Goal: Task Accomplishment & Management: Manage account settings

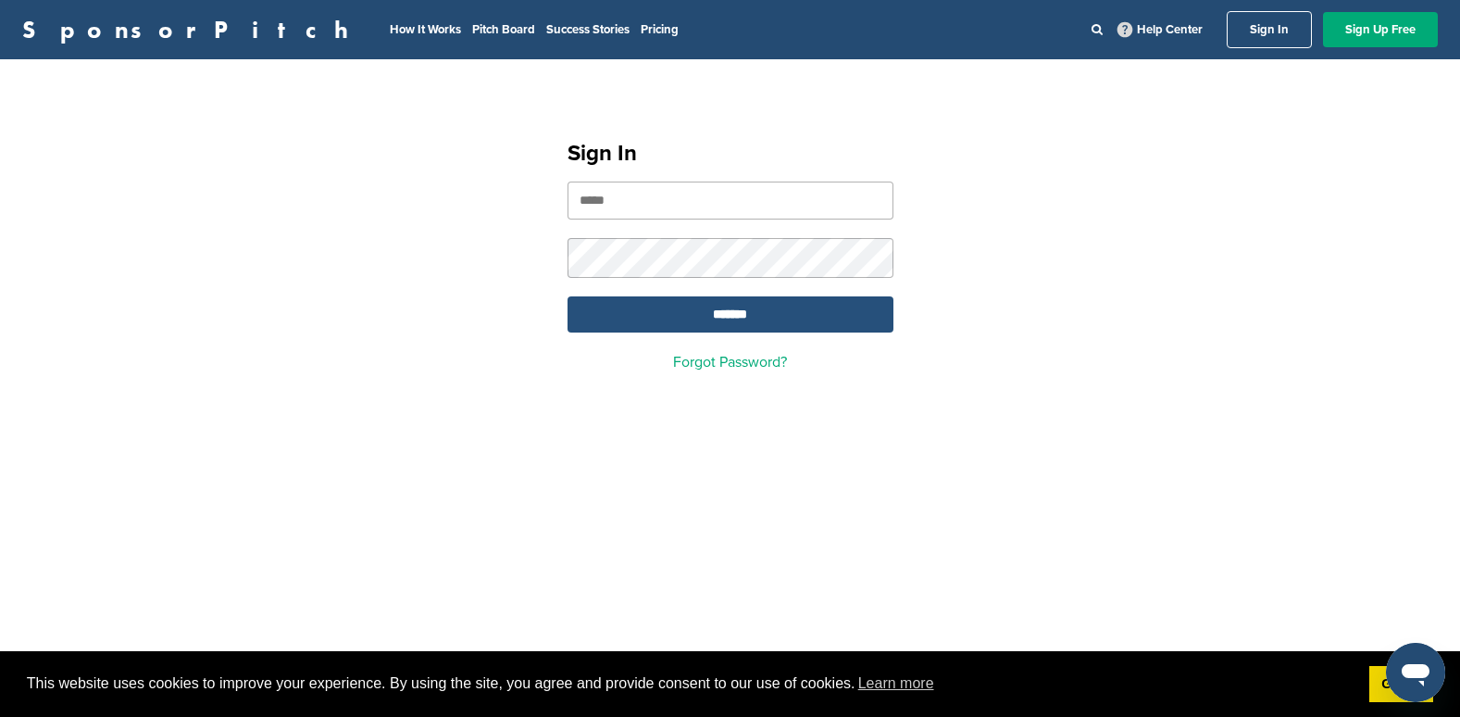
type input "**********"
click at [657, 309] on input "*******" at bounding box center [731, 314] width 326 height 36
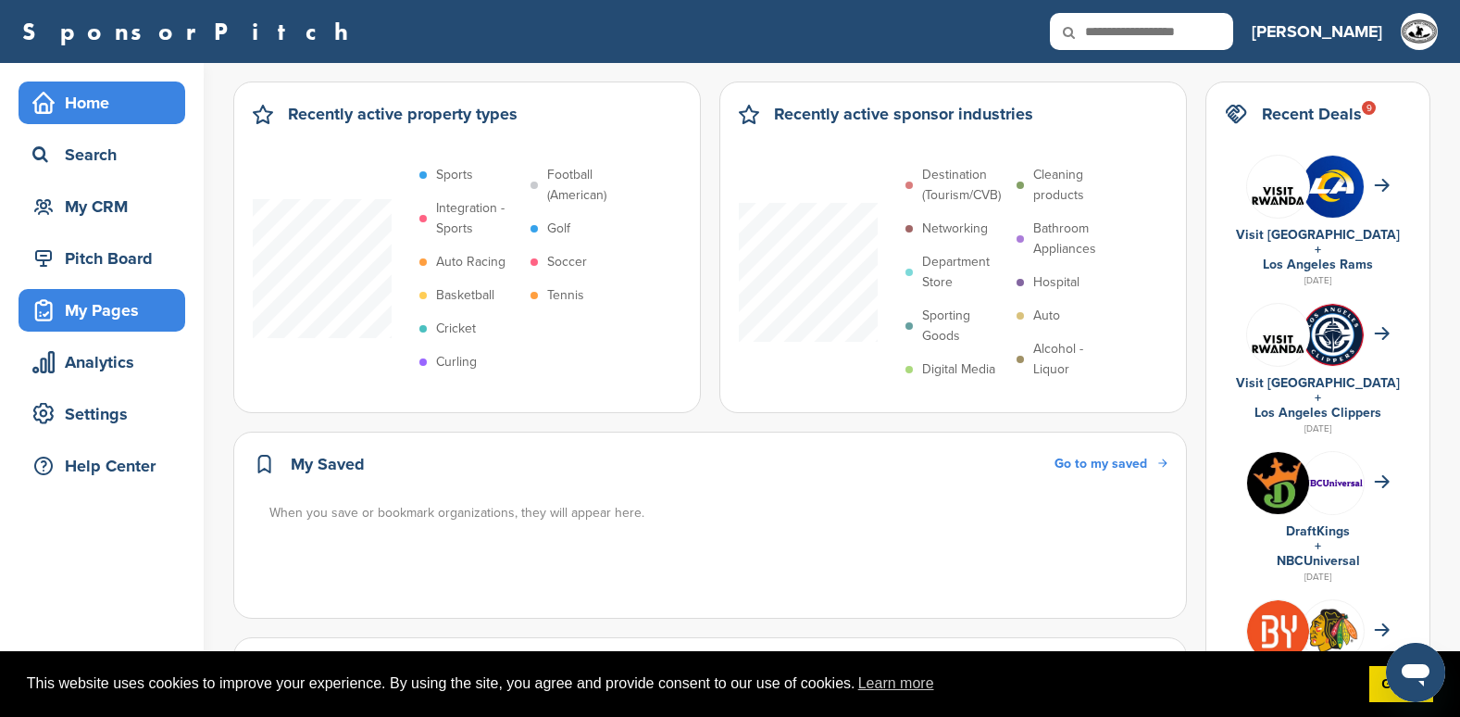
click at [130, 310] on div "My Pages" at bounding box center [106, 310] width 157 height 33
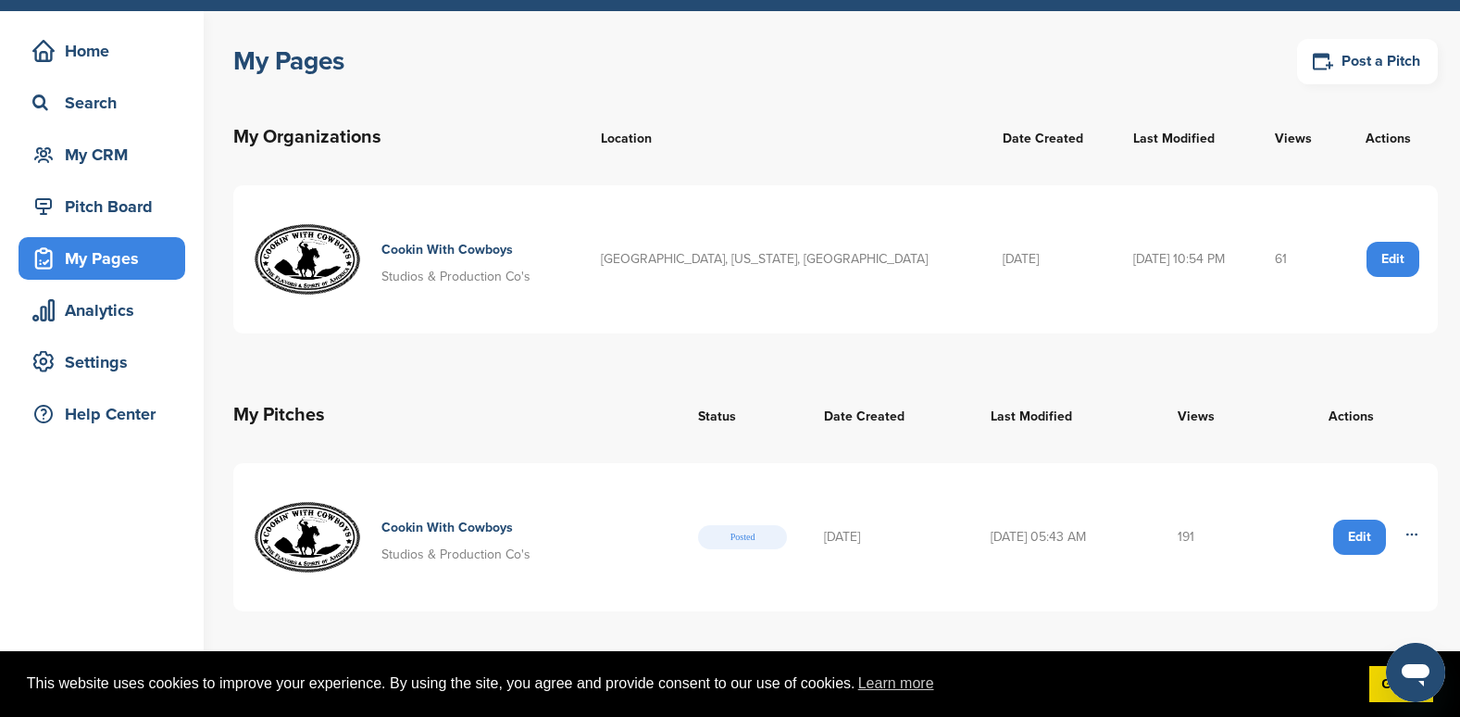
scroll to position [93, 0]
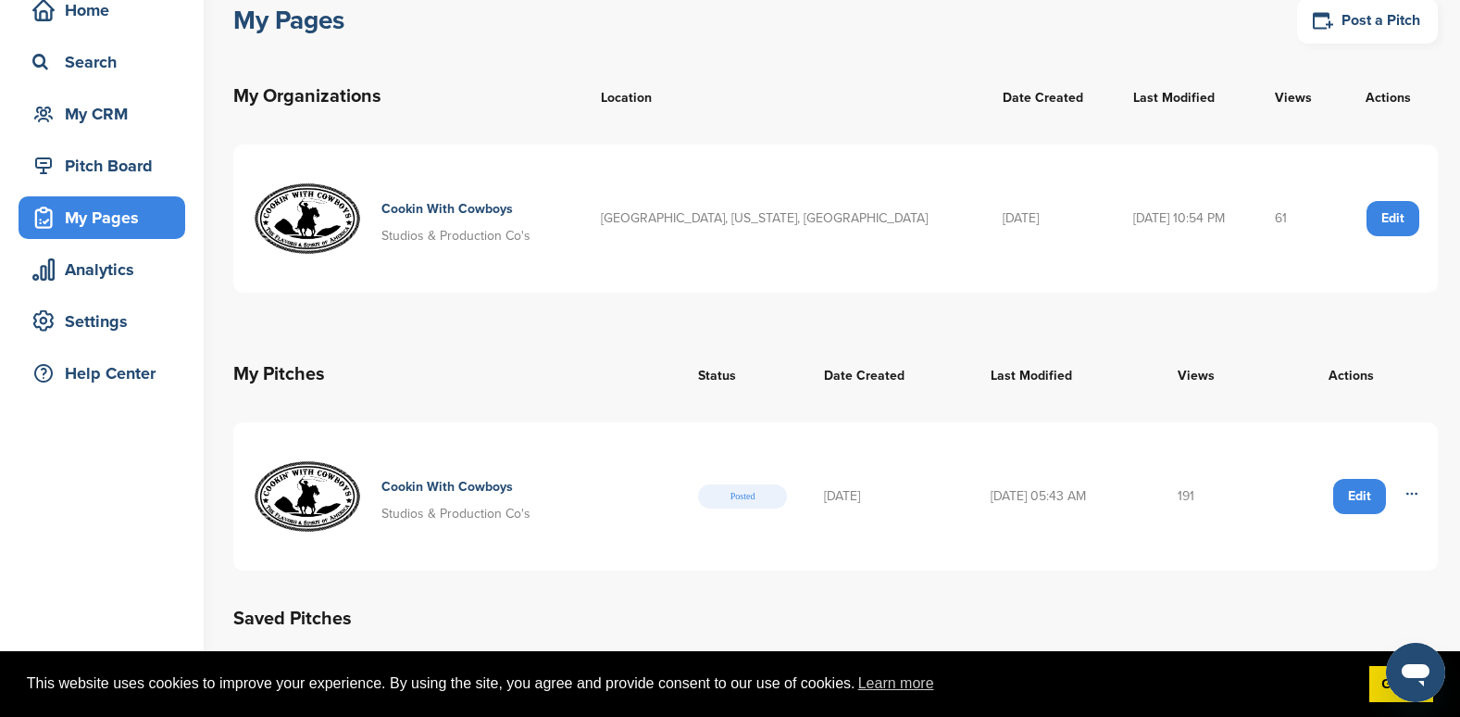
click at [1364, 501] on div "Edit" at bounding box center [1359, 496] width 53 height 35
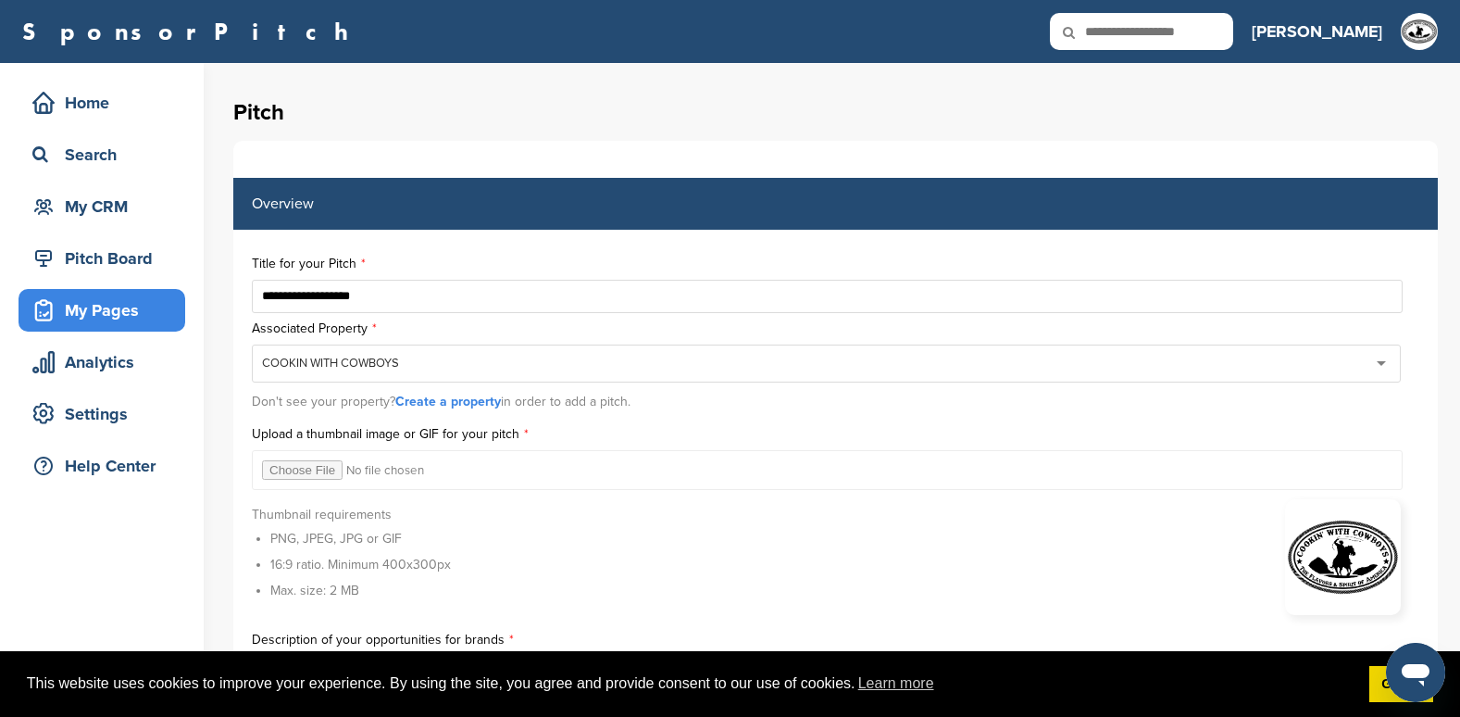
scroll to position [185, 0]
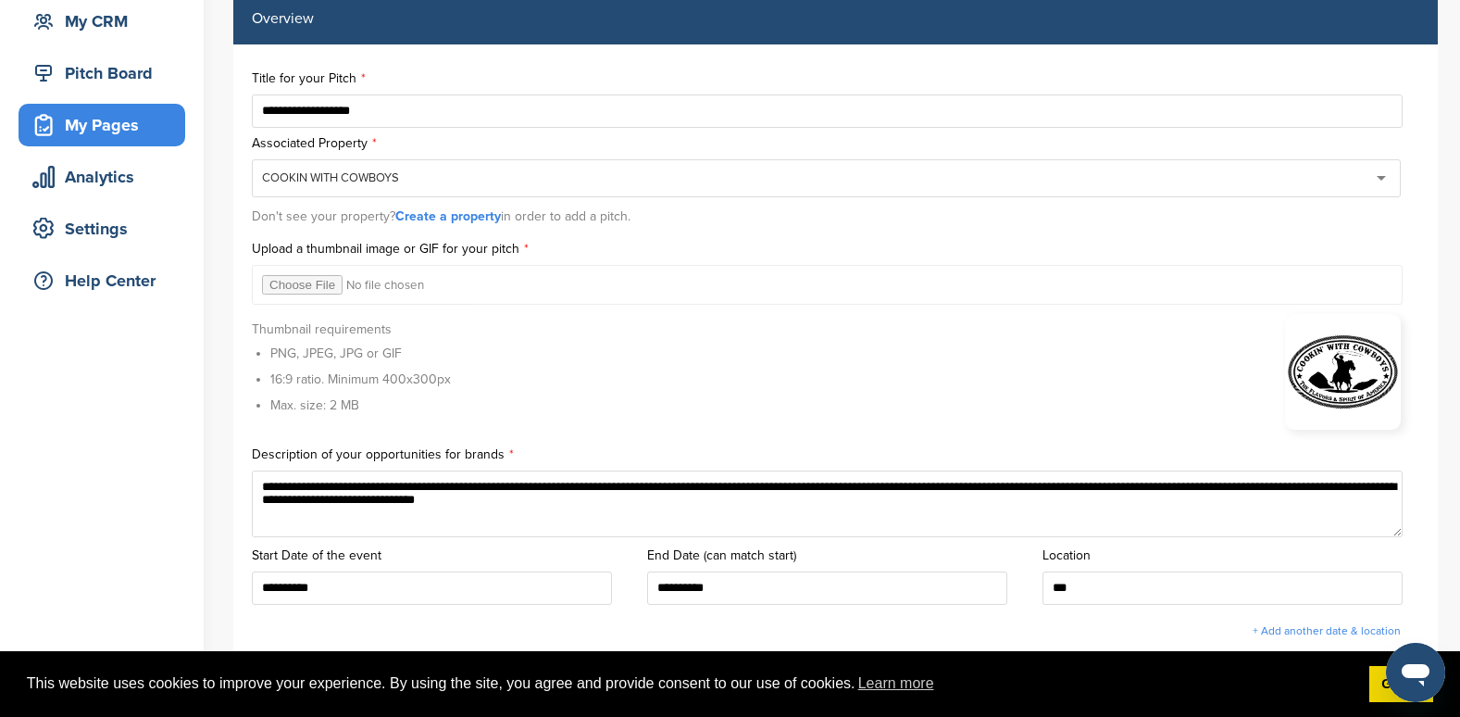
click at [286, 283] on input "file" at bounding box center [827, 285] width 1151 height 40
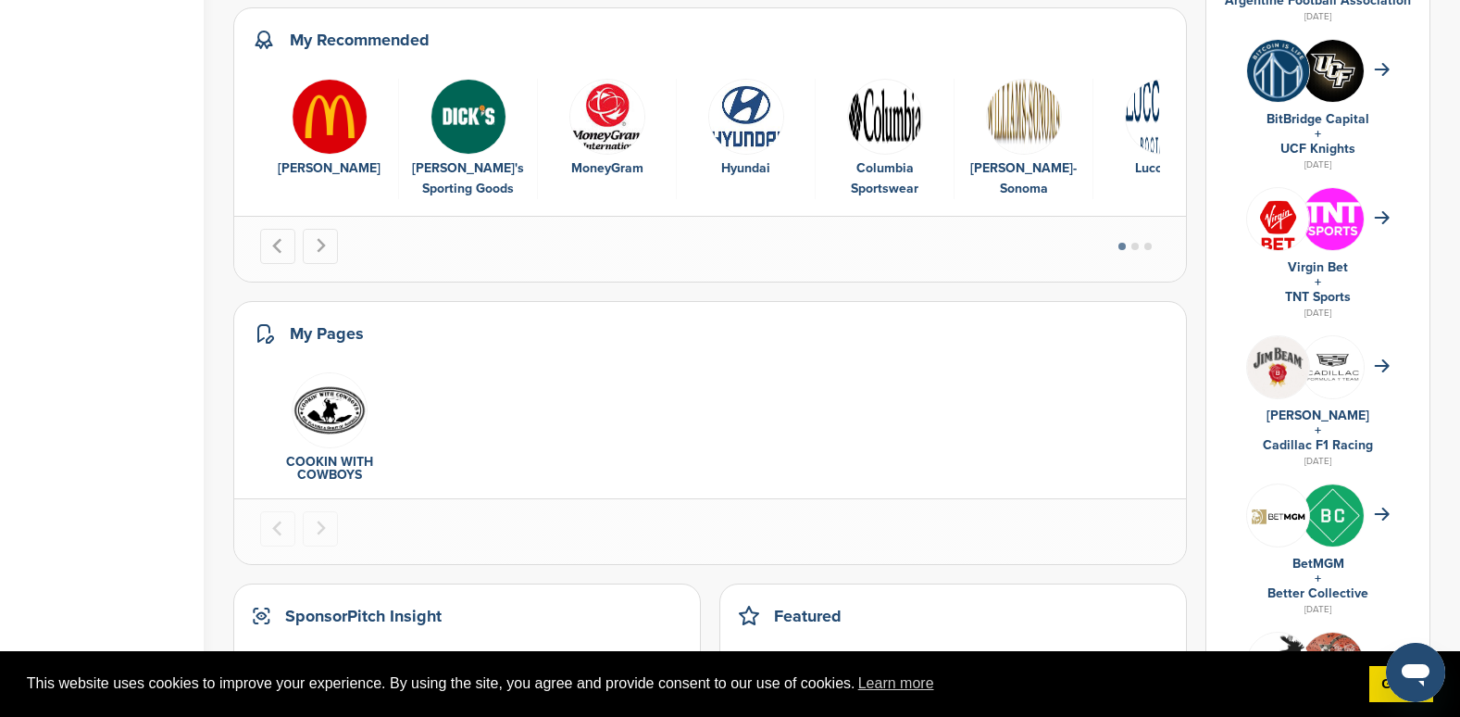
scroll to position [1019, 0]
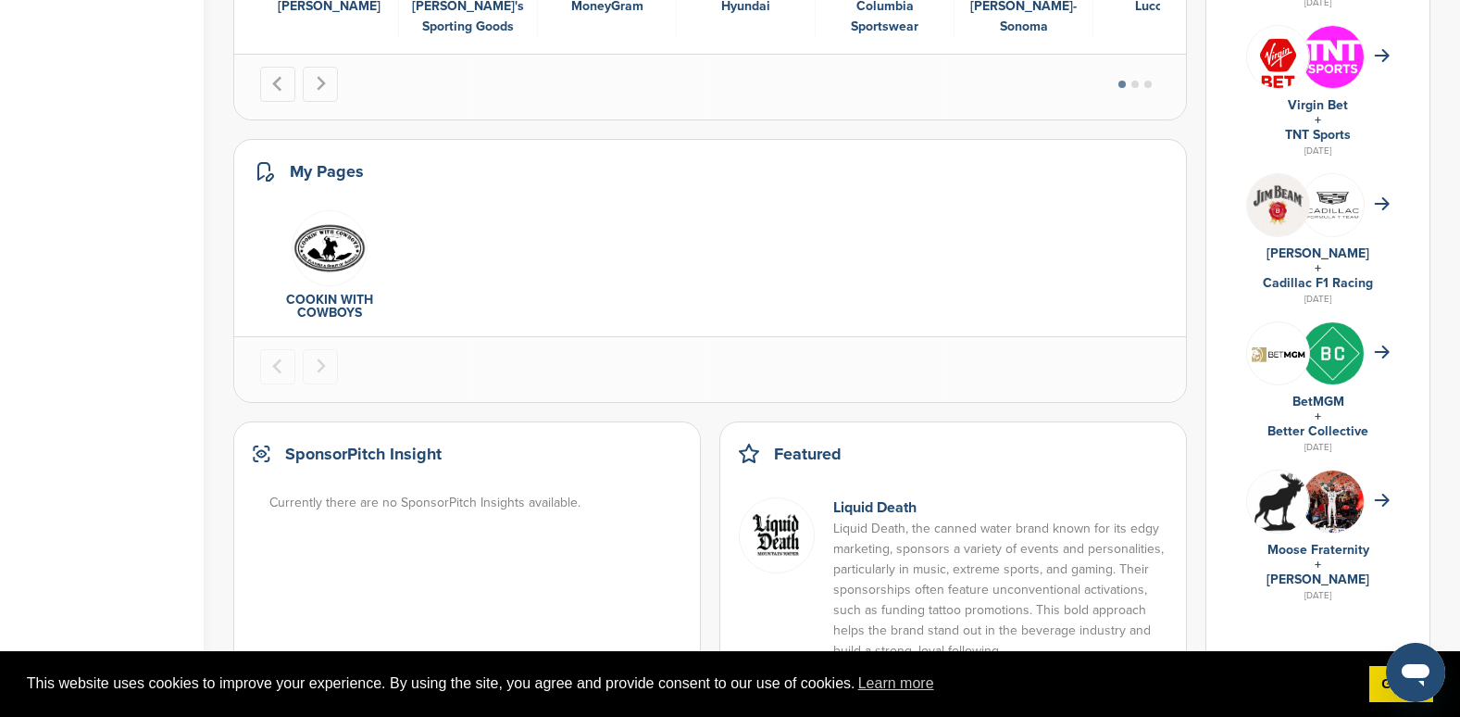
click at [342, 256] on img "1 of 1" at bounding box center [330, 248] width 76 height 76
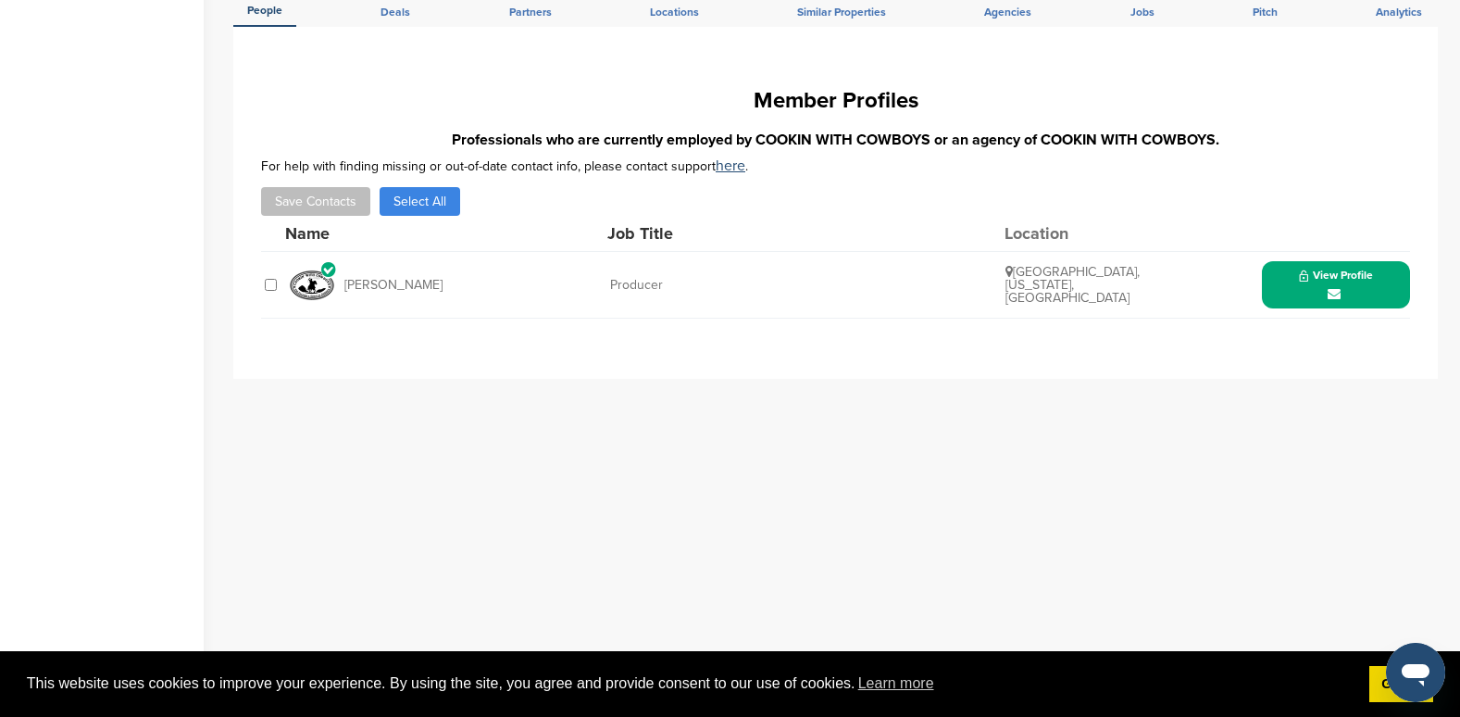
scroll to position [556, 0]
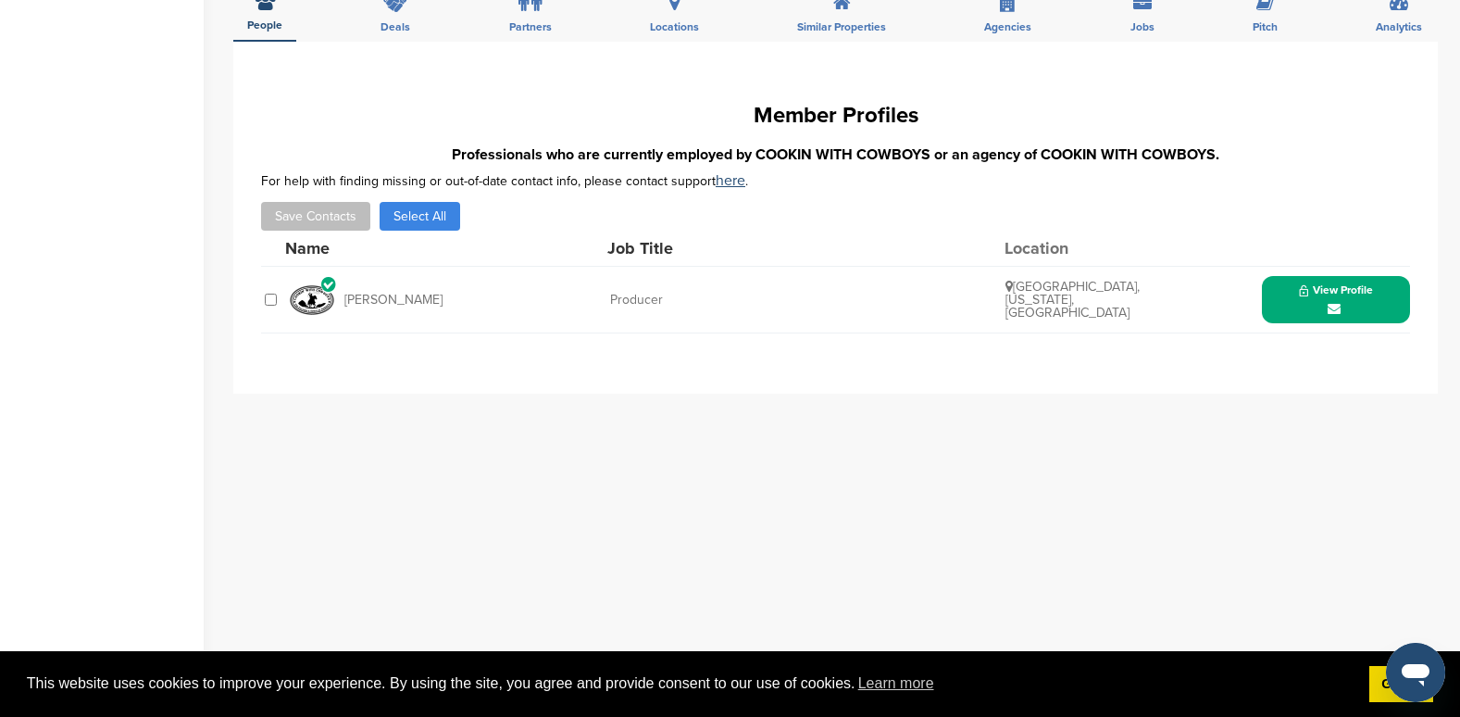
click at [1378, 304] on div "View Profile" at bounding box center [1336, 299] width 148 height 47
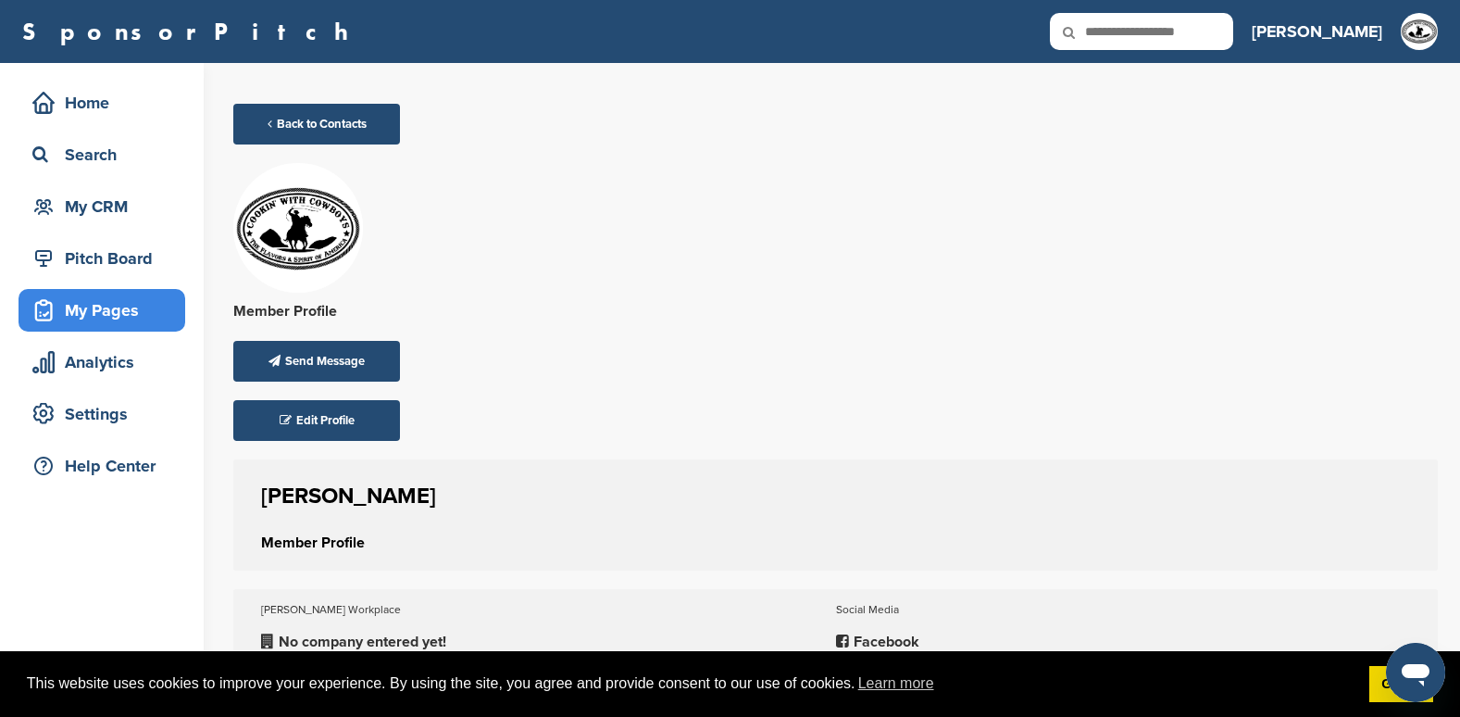
click at [94, 307] on div "My Pages" at bounding box center [106, 310] width 157 height 33
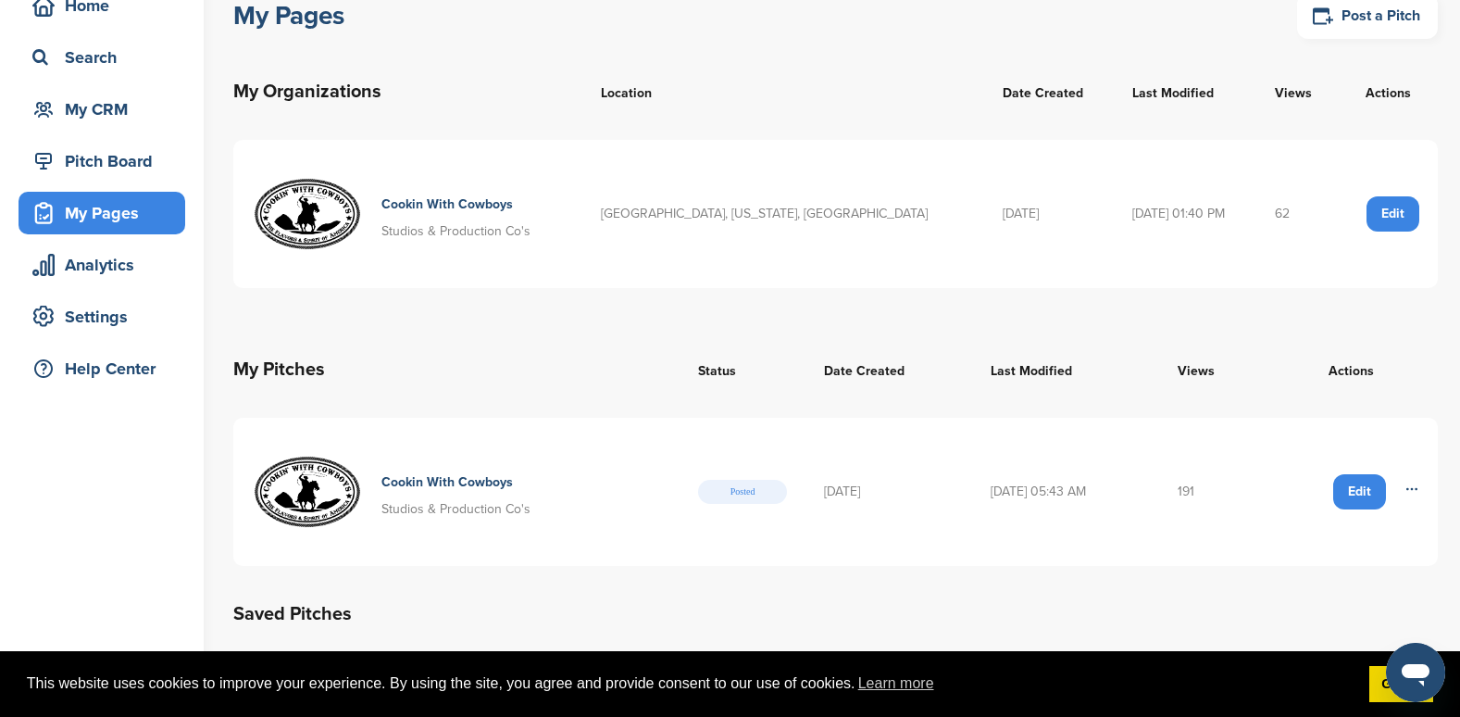
scroll to position [185, 0]
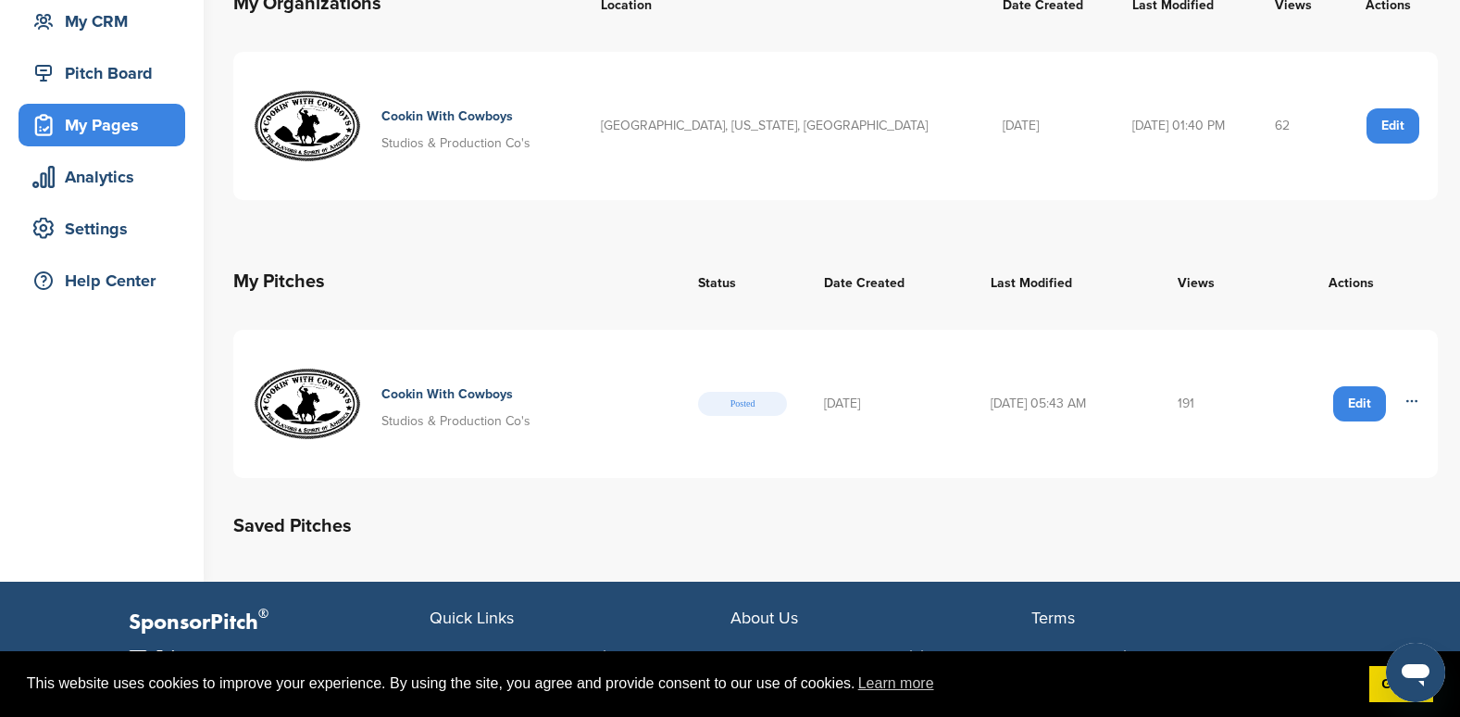
click at [1341, 401] on div "Edit" at bounding box center [1359, 403] width 53 height 35
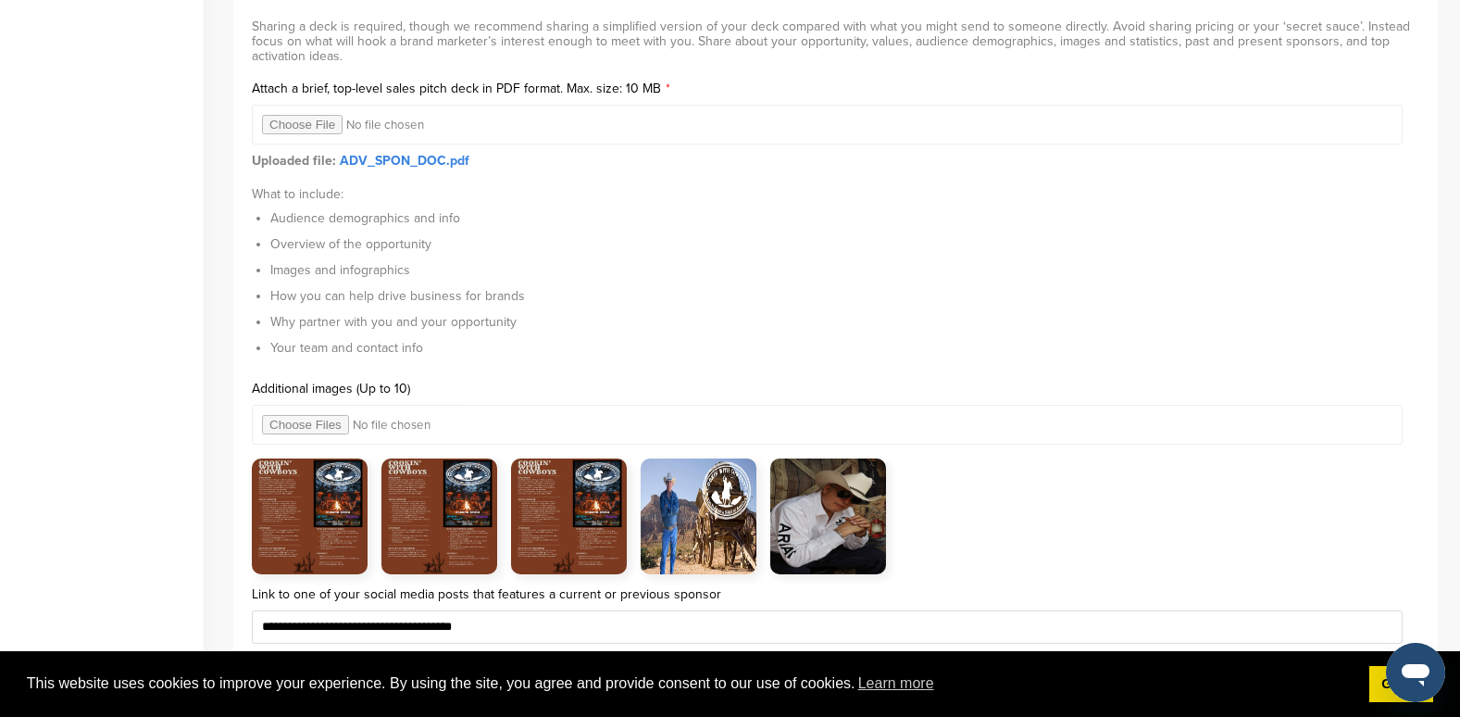
scroll to position [6019, 0]
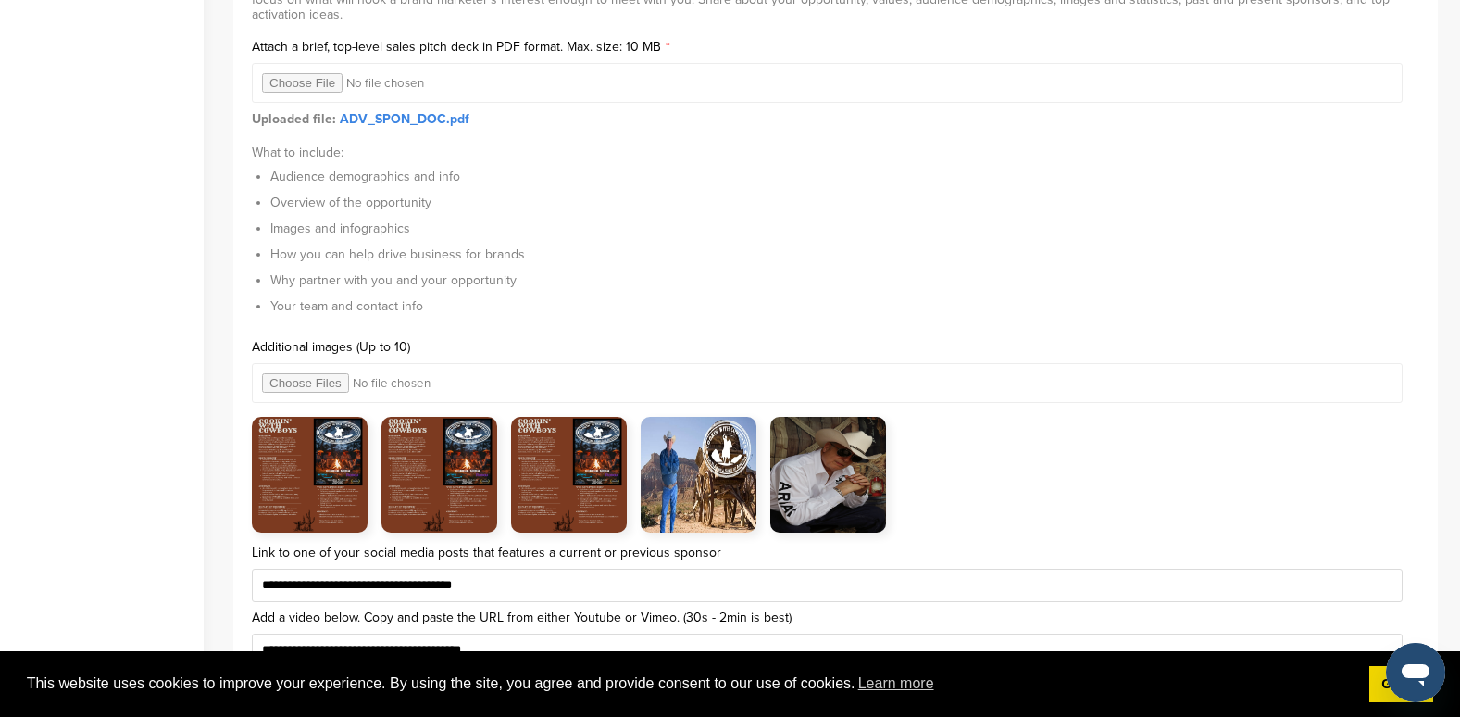
click at [447, 119] on link "ADV_SPON_DOC.pdf" at bounding box center [405, 119] width 130 height 16
click at [309, 84] on input "file" at bounding box center [827, 83] width 1151 height 40
type input "**********"
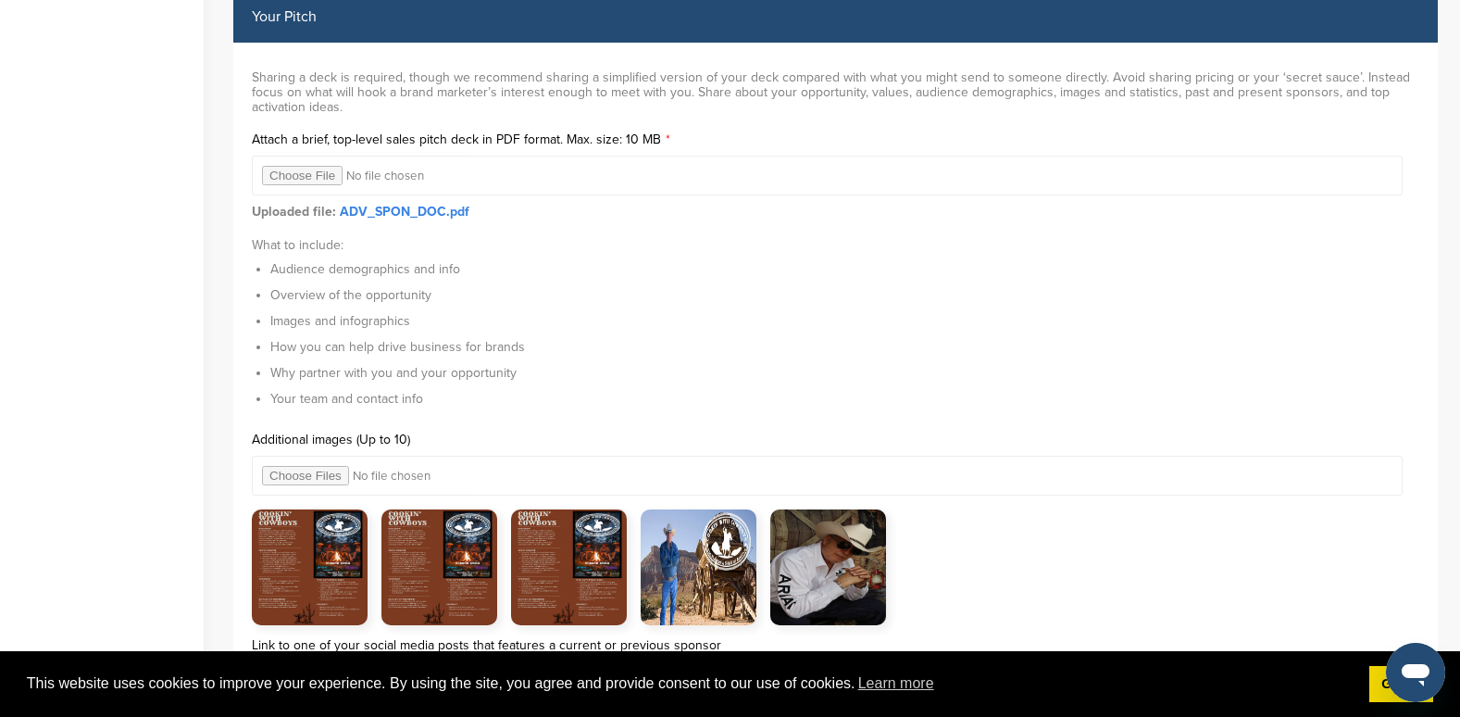
click at [297, 175] on input "file" at bounding box center [827, 176] width 1151 height 40
drag, startPoint x: 381, startPoint y: 212, endPoint x: 1181, endPoint y: 407, distance: 823.5
click at [1181, 407] on li "Your team and contact info" at bounding box center [844, 398] width 1149 height 19
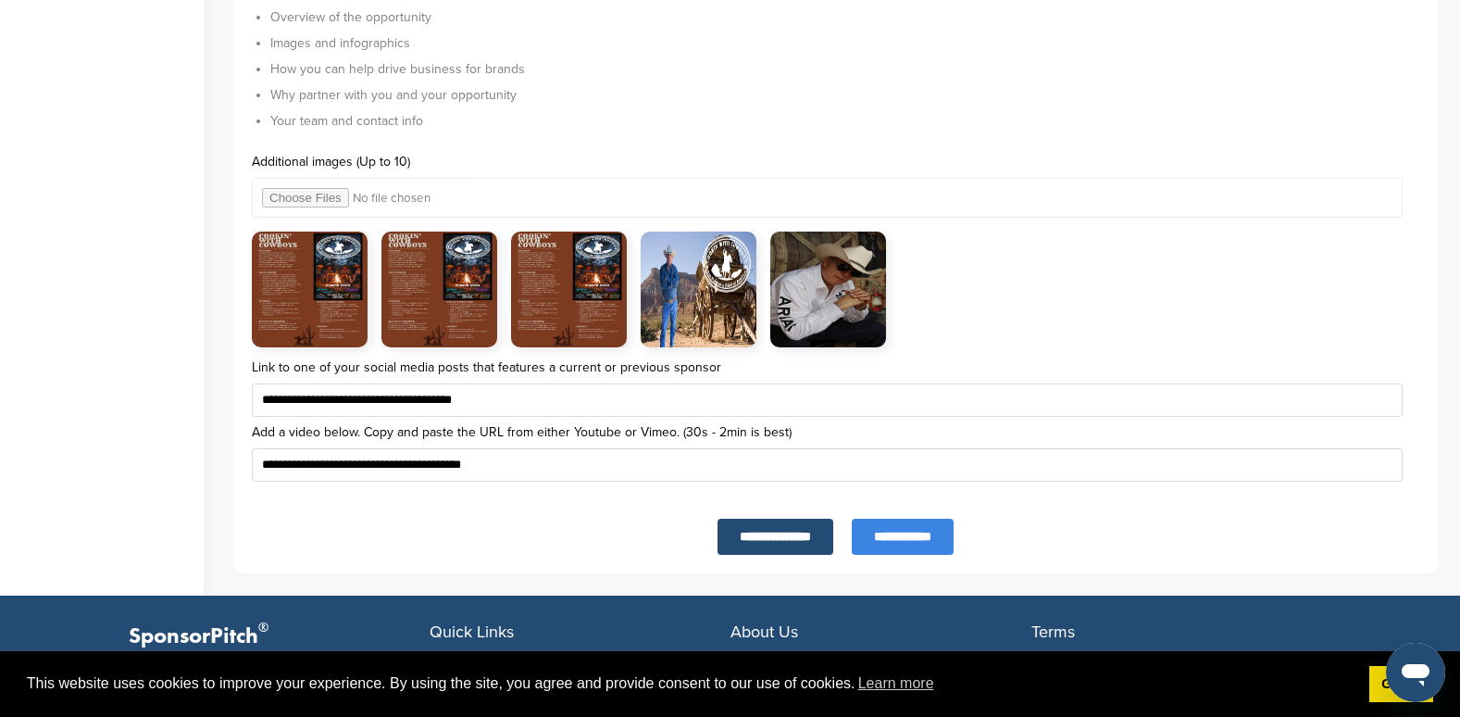
scroll to position [6296, 0]
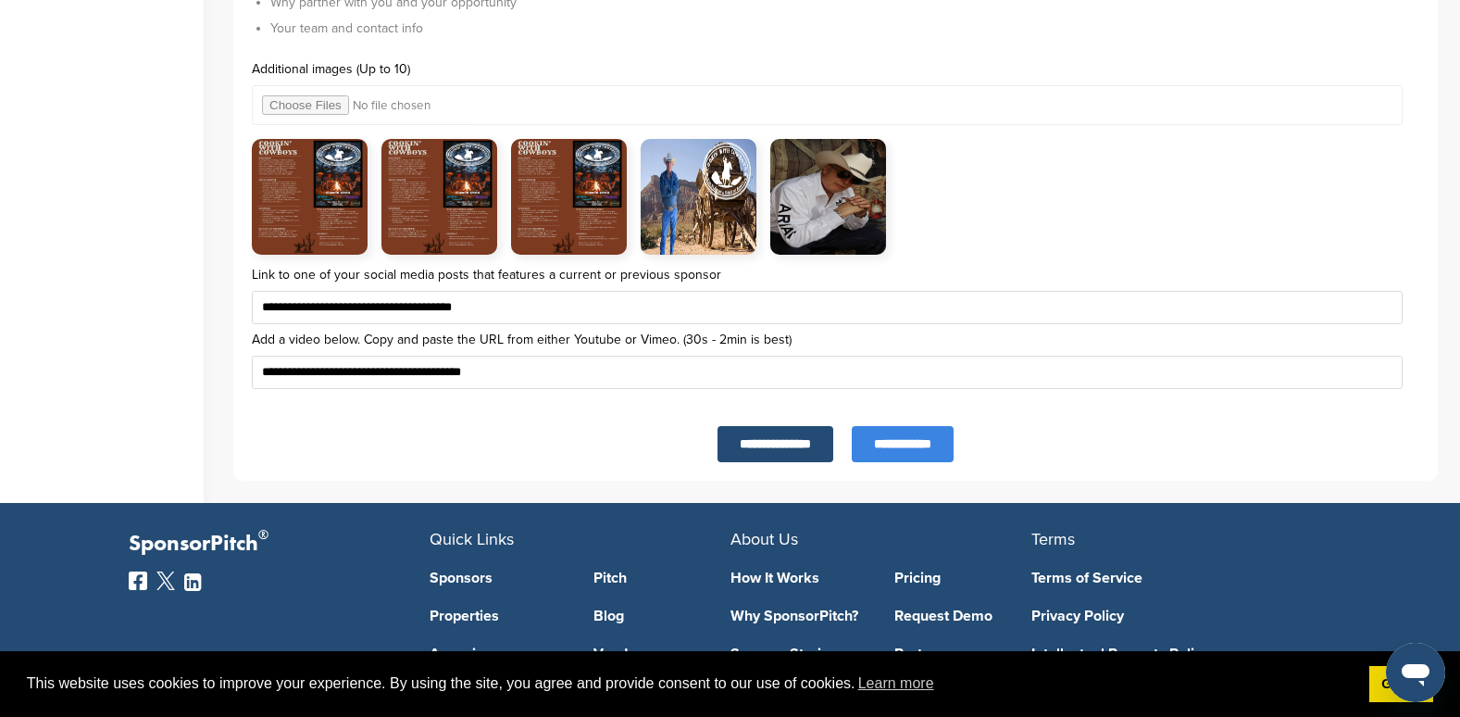
drag, startPoint x: 351, startPoint y: 190, endPoint x: 361, endPoint y: 187, distance: 10.6
click at [361, 187] on img at bounding box center [310, 197] width 116 height 116
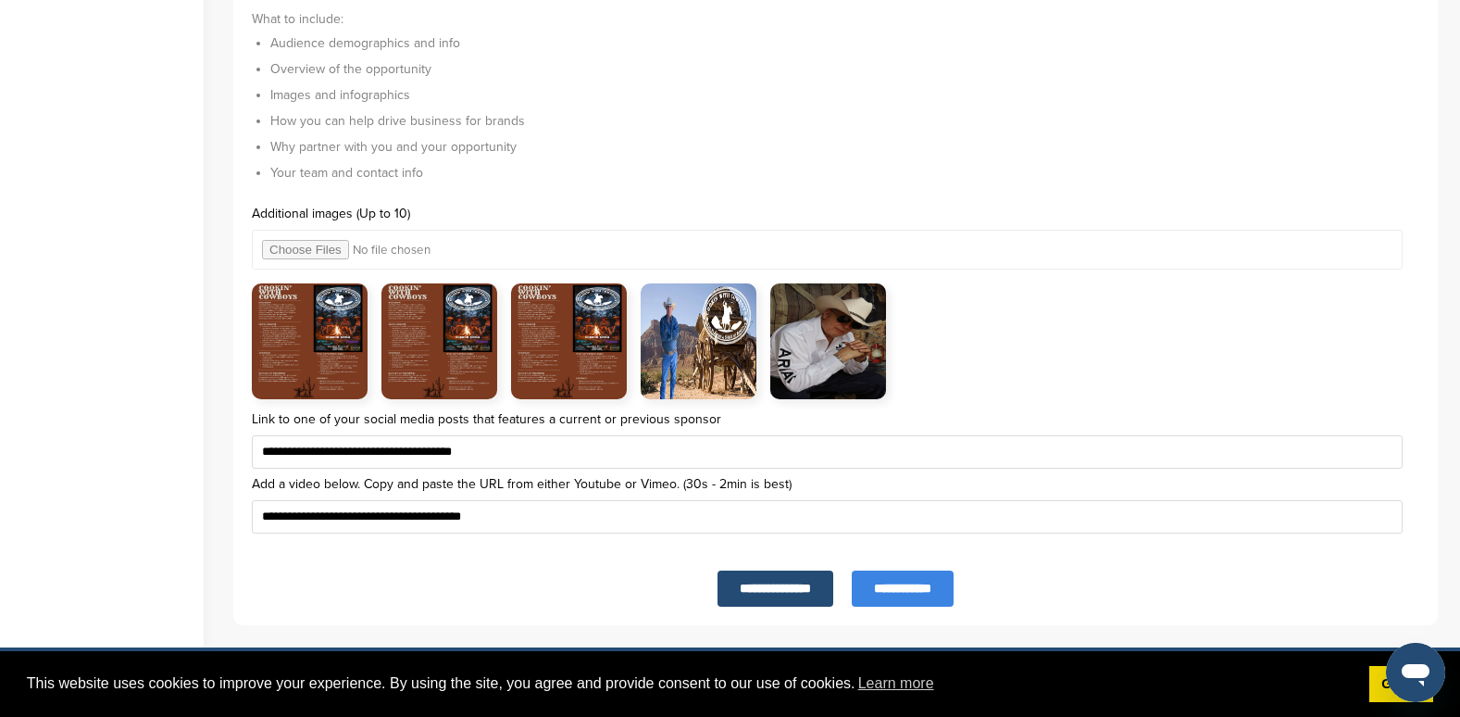
scroll to position [6111, 0]
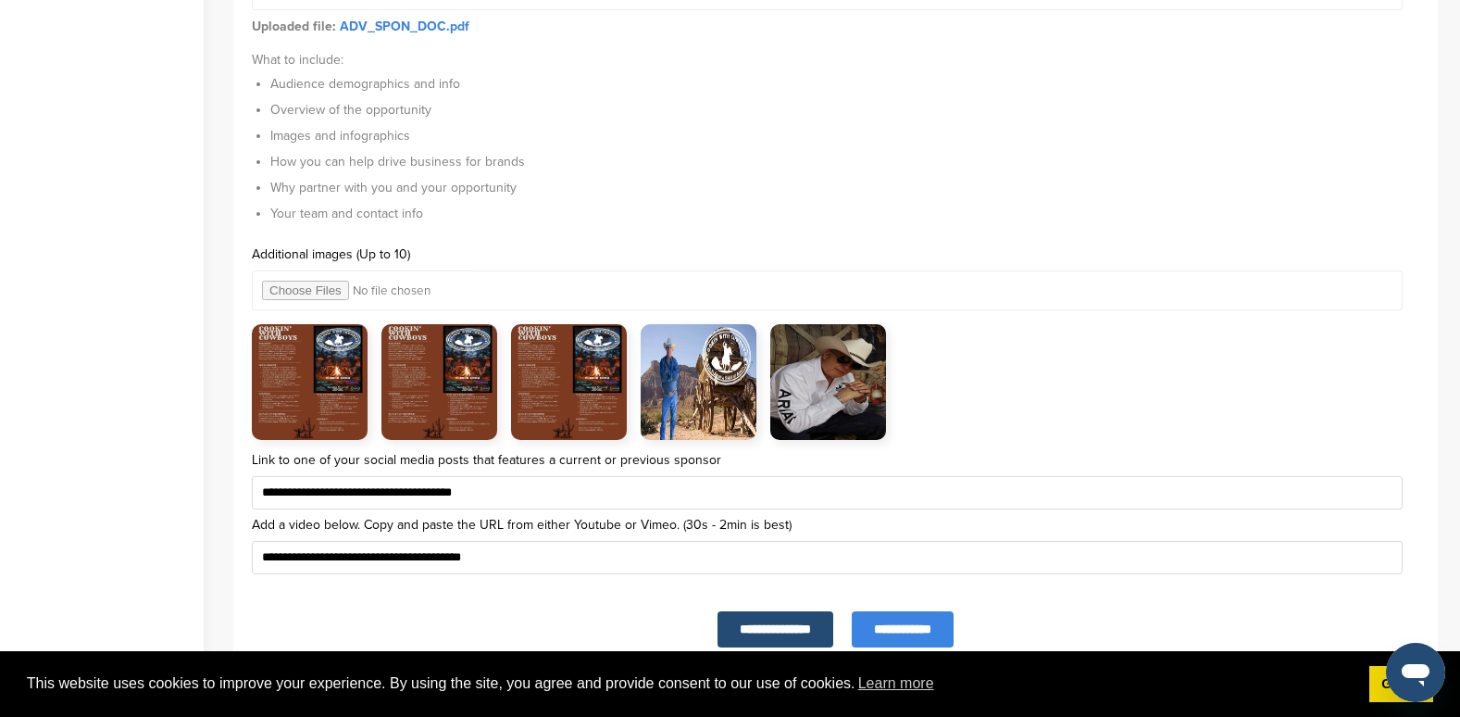
click at [374, 289] on input "file" at bounding box center [827, 290] width 1151 height 40
click at [328, 285] on input "file" at bounding box center [827, 290] width 1151 height 40
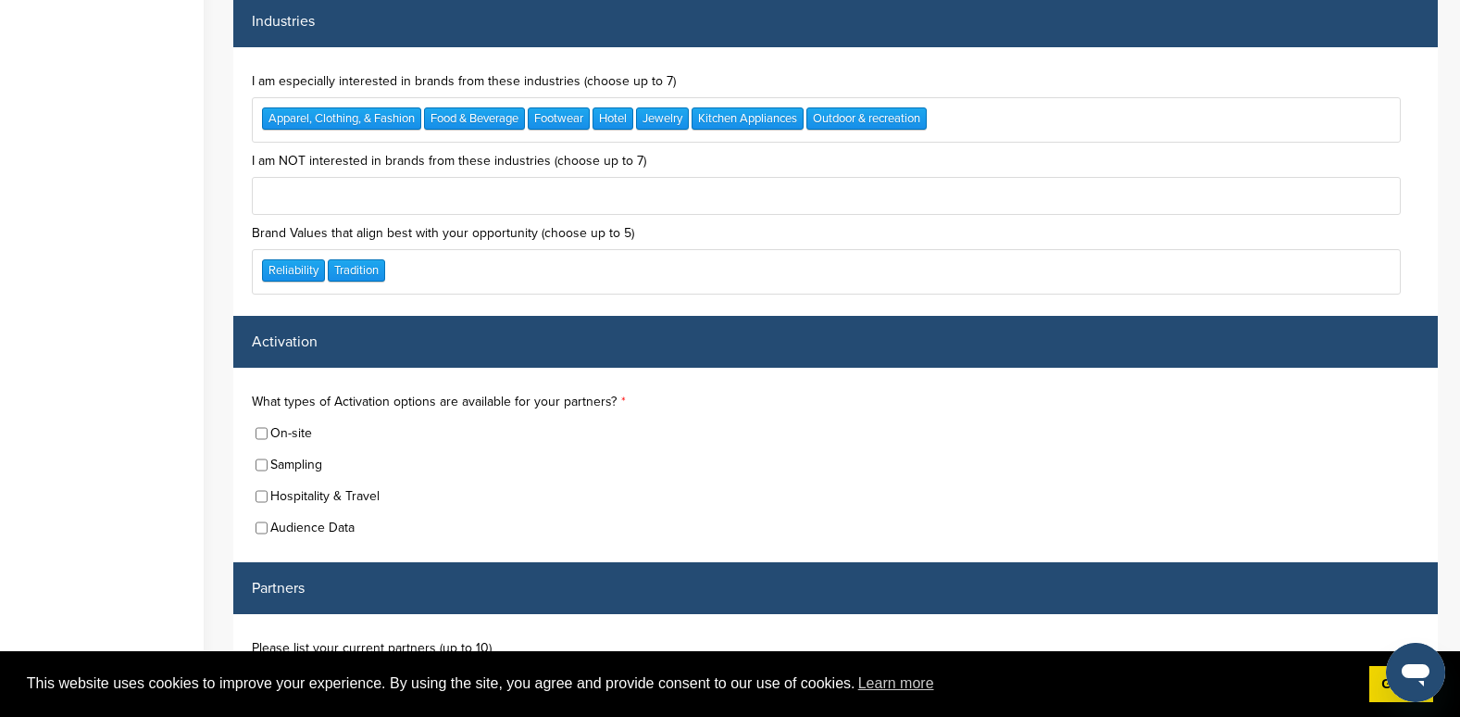
scroll to position [4907, 0]
